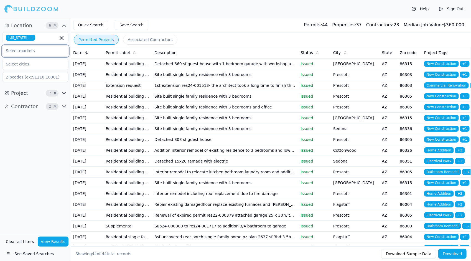
click at [28, 50] on input "text" at bounding box center [31, 51] width 59 height 10
click at [198, 21] on div "Quick Search Save Search Permits: 44 Properties: 37 Contractors: 23 Median Job …" at bounding box center [271, 25] width 400 height 15
click at [22, 78] on input at bounding box center [35, 77] width 66 height 10
click at [61, 243] on button "View Results" at bounding box center [53, 241] width 31 height 10
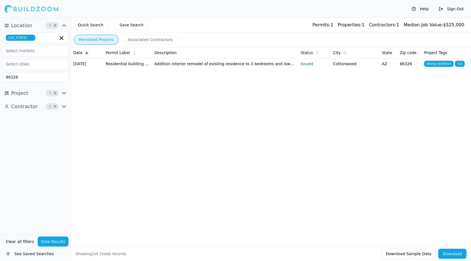
click at [235, 66] on td "Addition interior remodel of existing residence to 3 bedrooms and lower level t…" at bounding box center [225, 63] width 146 height 11
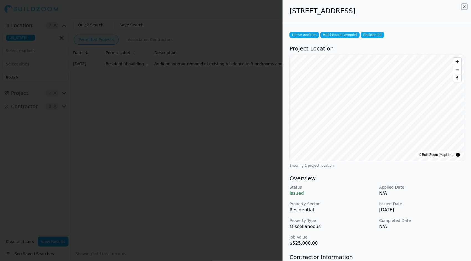
click at [463, 7] on icon "button" at bounding box center [464, 6] width 4 height 4
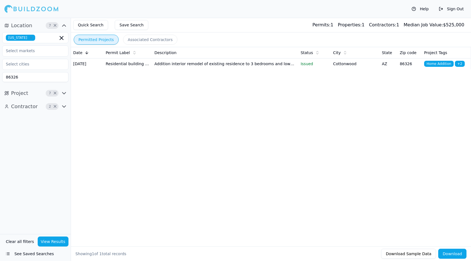
drag, startPoint x: 25, startPoint y: 78, endPoint x: 7, endPoint y: 84, distance: 18.7
click at [7, 84] on div "Arizona 86326" at bounding box center [35, 57] width 66 height 54
type input "8"
click at [54, 238] on button "View Results" at bounding box center [53, 241] width 31 height 10
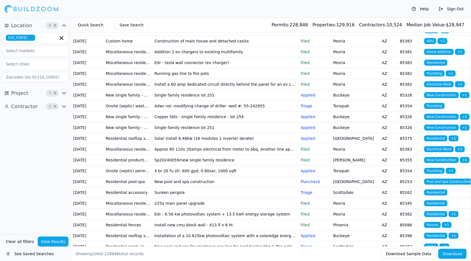
scroll to position [139, 0]
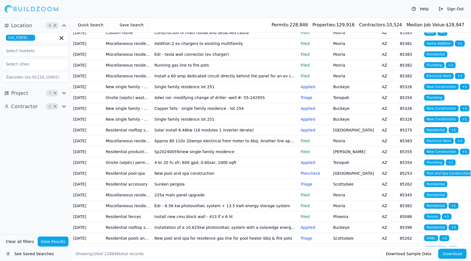
click at [194, 60] on td "Edr - tesla wall connector (ev charger)" at bounding box center [225, 54] width 146 height 11
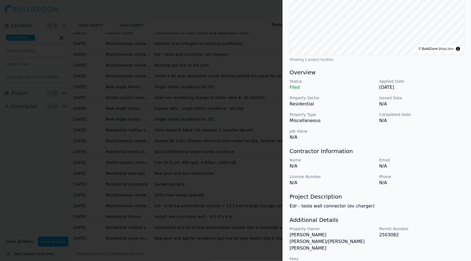
scroll to position [0, 0]
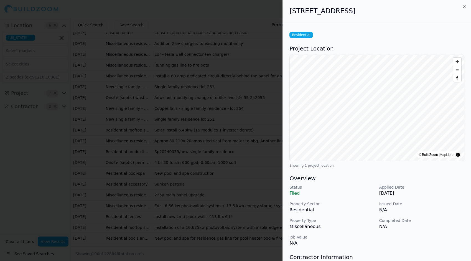
click at [463, 4] on div "[STREET_ADDRESS]" at bounding box center [377, 12] width 188 height 24
click at [466, 7] on icon "button" at bounding box center [464, 6] width 4 height 4
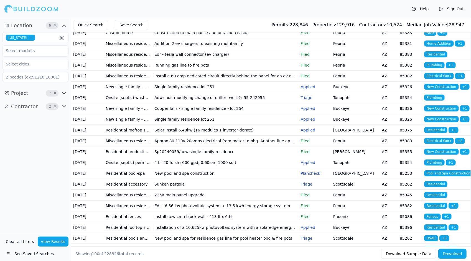
click at [192, 114] on td "Copper falls - single family residence - lot 254" at bounding box center [225, 108] width 146 height 11
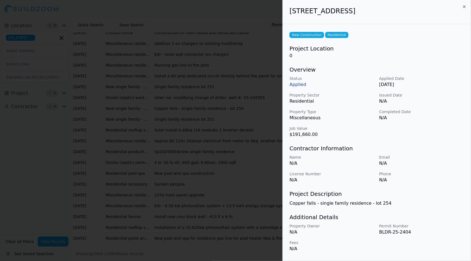
click at [465, 8] on icon "button" at bounding box center [464, 6] width 4 height 4
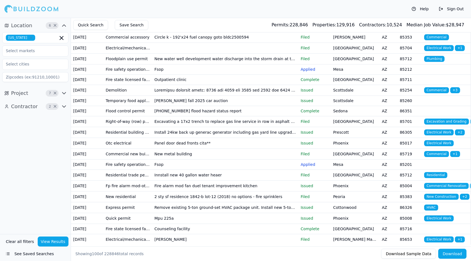
scroll to position [914, 0]
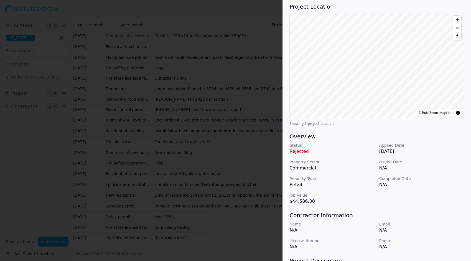
scroll to position [0, 0]
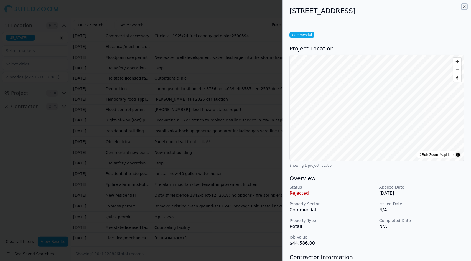
click at [464, 6] on icon "button" at bounding box center [464, 7] width 2 height 2
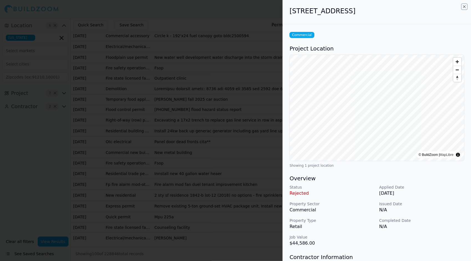
click at [464, 6] on icon "button" at bounding box center [464, 6] width 4 height 4
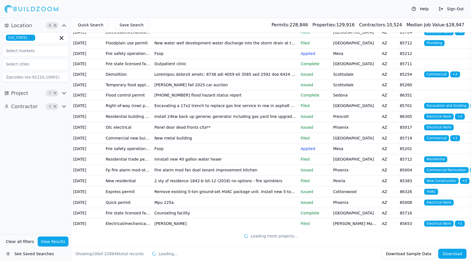
scroll to position [1258, 0]
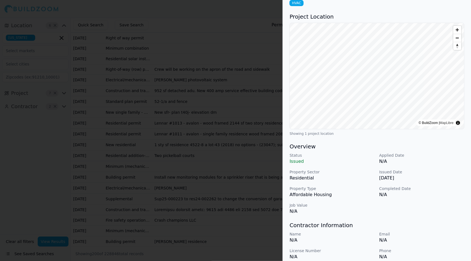
scroll to position [0, 0]
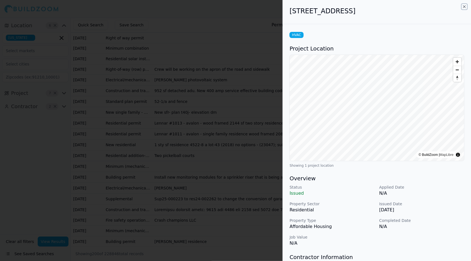
click at [463, 6] on icon "button" at bounding box center [464, 6] width 4 height 4
